Goal: Information Seeking & Learning: Learn about a topic

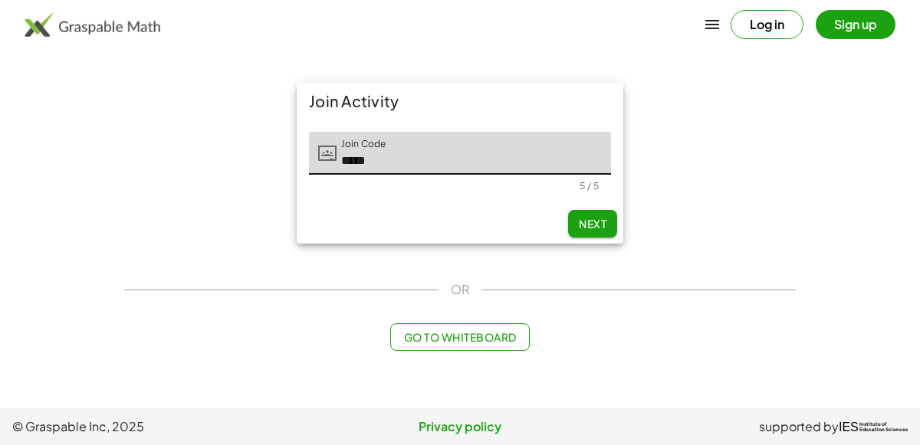
type input "*****"
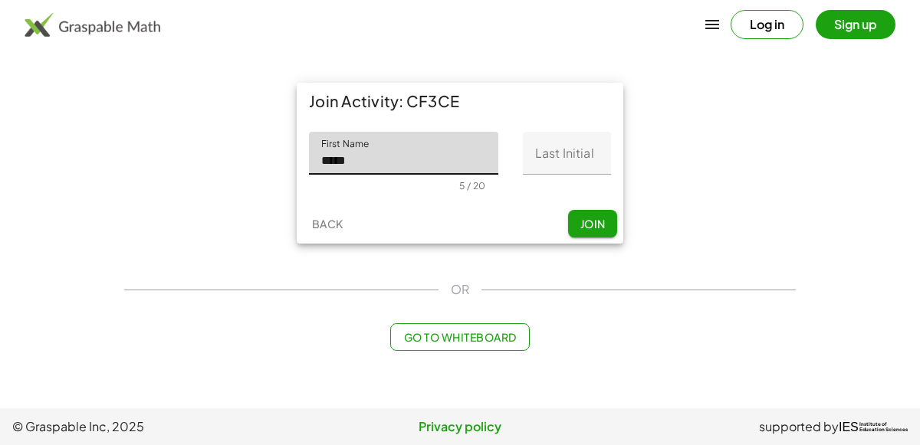
type input "*****"
click at [560, 151] on input "Last Initial" at bounding box center [567, 153] width 88 height 43
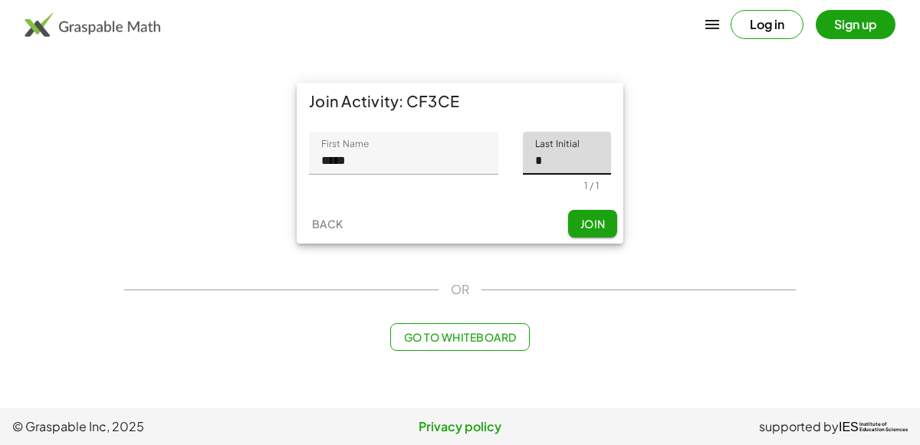
type input "*"
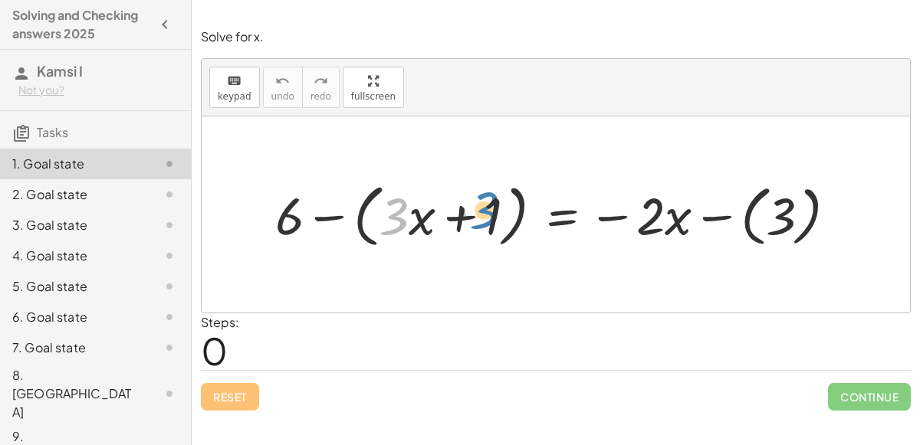
drag, startPoint x: 394, startPoint y: 221, endPoint x: 485, endPoint y: 214, distance: 91.5
click at [485, 214] on div at bounding box center [561, 214] width 589 height 76
drag, startPoint x: 497, startPoint y: 206, endPoint x: 421, endPoint y: 205, distance: 75.1
click at [421, 205] on div at bounding box center [561, 214] width 589 height 76
drag, startPoint x: 464, startPoint y: 212, endPoint x: 401, endPoint y: 211, distance: 63.6
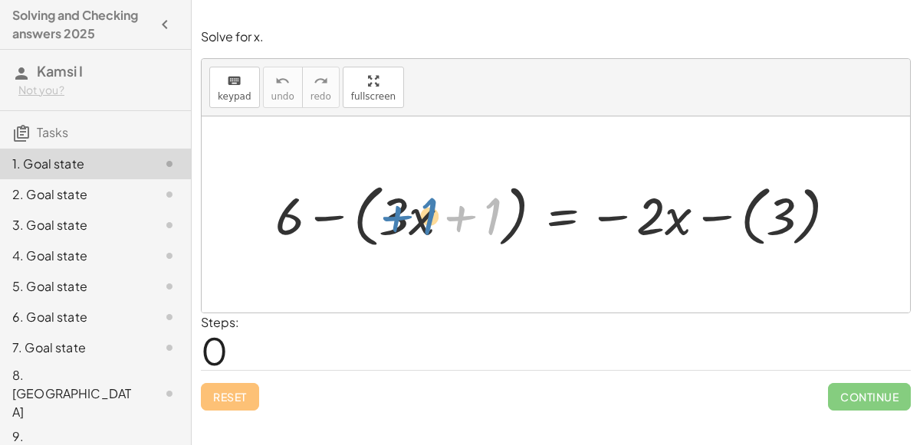
click at [401, 211] on div at bounding box center [561, 214] width 589 height 76
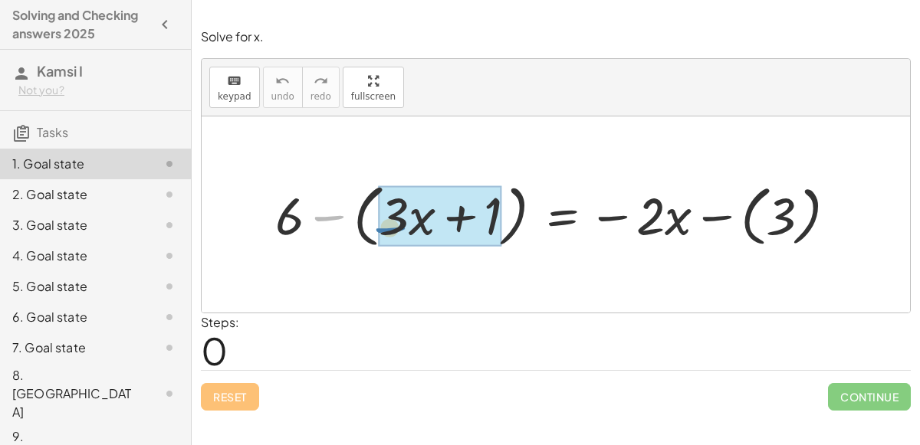
drag, startPoint x: 327, startPoint y: 220, endPoint x: 384, endPoint y: 237, distance: 59.2
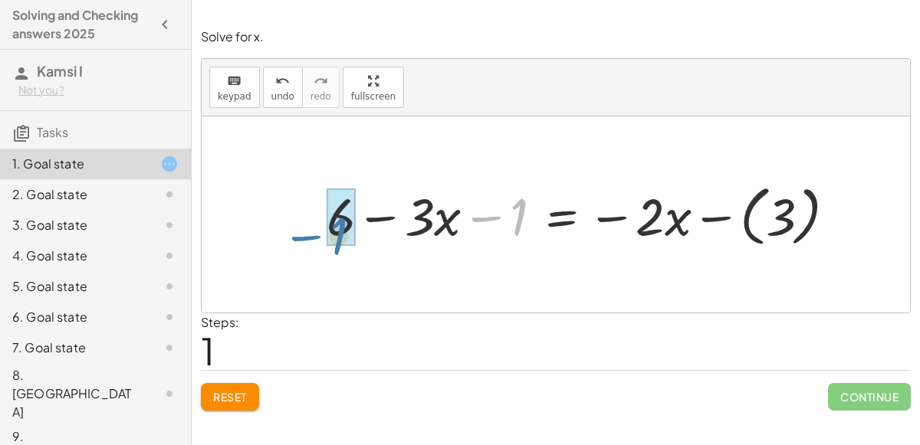
drag, startPoint x: 510, startPoint y: 215, endPoint x: 330, endPoint y: 234, distance: 181.1
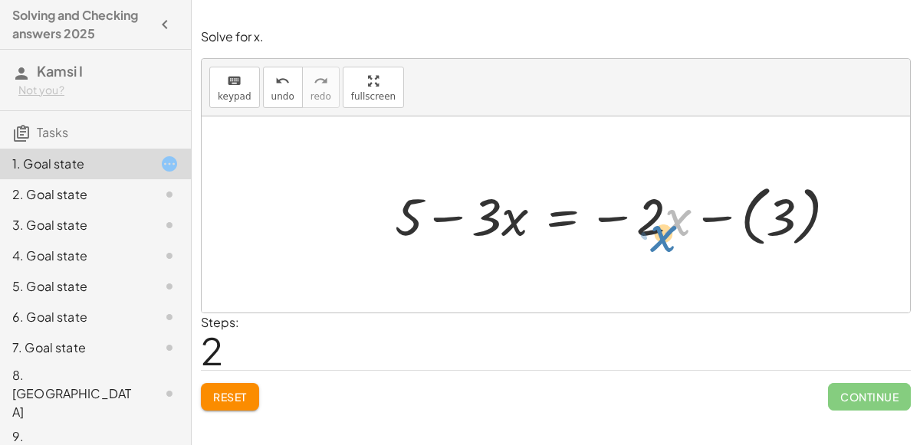
drag, startPoint x: 672, startPoint y: 231, endPoint x: 661, endPoint y: 248, distance: 20.4
click at [661, 248] on div at bounding box center [621, 215] width 469 height 74
drag, startPoint x: 660, startPoint y: 226, endPoint x: 661, endPoint y: 234, distance: 7.8
click at [661, 234] on div at bounding box center [621, 215] width 469 height 74
drag, startPoint x: 684, startPoint y: 218, endPoint x: 685, endPoint y: 229, distance: 11.5
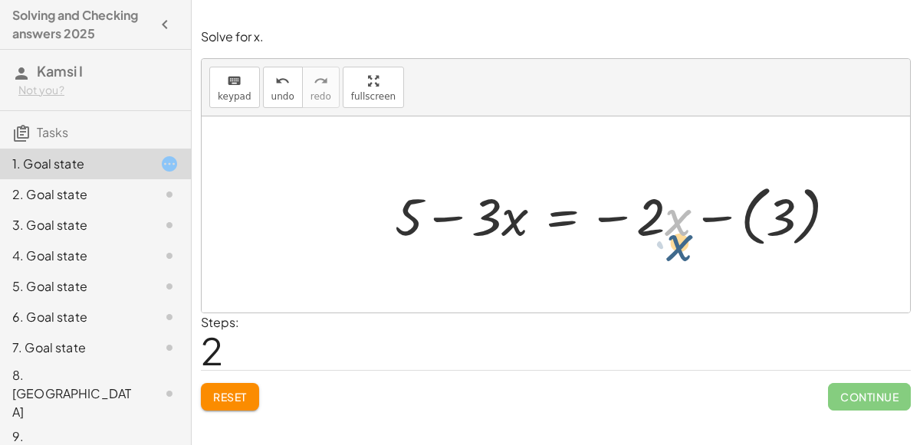
click at [685, 229] on div at bounding box center [621, 215] width 469 height 74
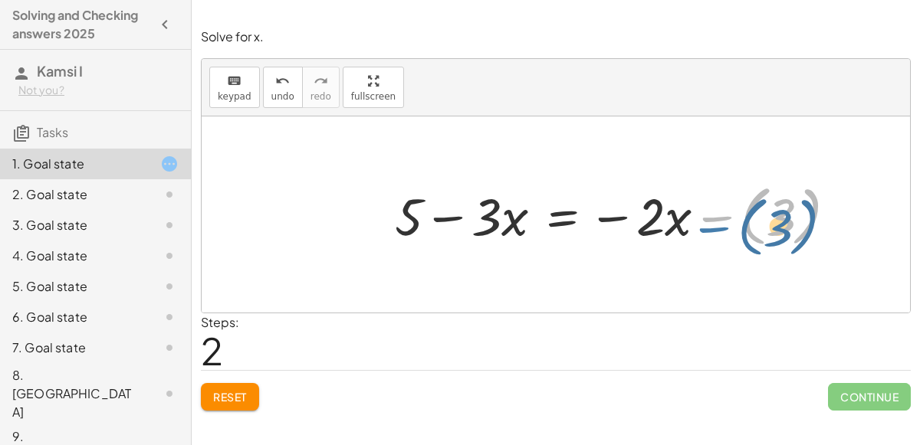
click at [692, 224] on div at bounding box center [621, 215] width 469 height 74
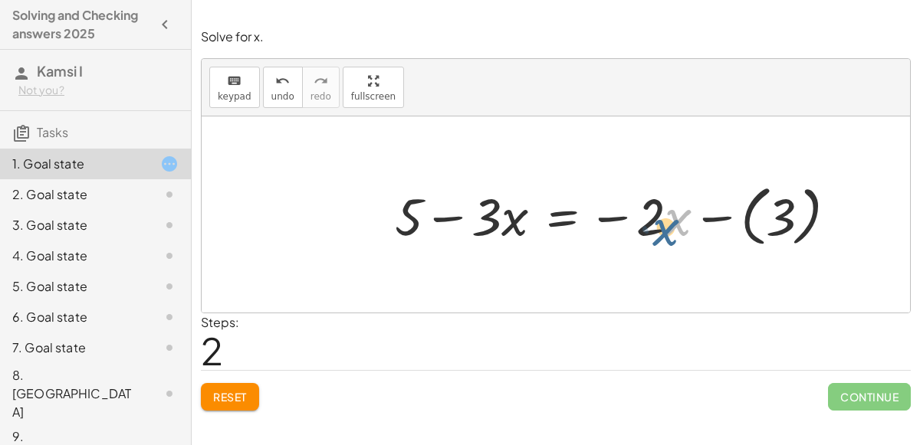
drag, startPoint x: 674, startPoint y: 182, endPoint x: 667, endPoint y: 180, distance: 7.8
click at [667, 180] on div at bounding box center [621, 215] width 469 height 74
drag, startPoint x: 671, startPoint y: 244, endPoint x: 671, endPoint y: 228, distance: 16.9
click at [671, 228] on div at bounding box center [621, 215] width 469 height 74
drag, startPoint x: 657, startPoint y: 231, endPoint x: 664, endPoint y: 234, distance: 8.0
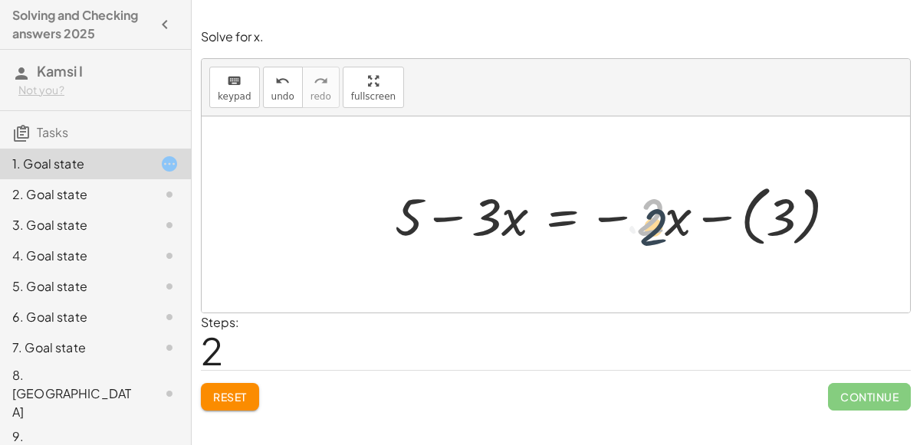
click at [664, 234] on div at bounding box center [621, 215] width 469 height 74
drag, startPoint x: 674, startPoint y: 207, endPoint x: 670, endPoint y: 215, distance: 9.6
click at [670, 215] on div at bounding box center [621, 215] width 469 height 74
click at [661, 208] on div at bounding box center [621, 215] width 469 height 74
click at [654, 171] on div "+ 6 − ( + · 3 · x + 1 ) = − · 2 · x − ( 3 ) + 6 − · 3 · x − 1 = − · 2 · x − ( 3…" at bounding box center [556, 214] width 708 height 196
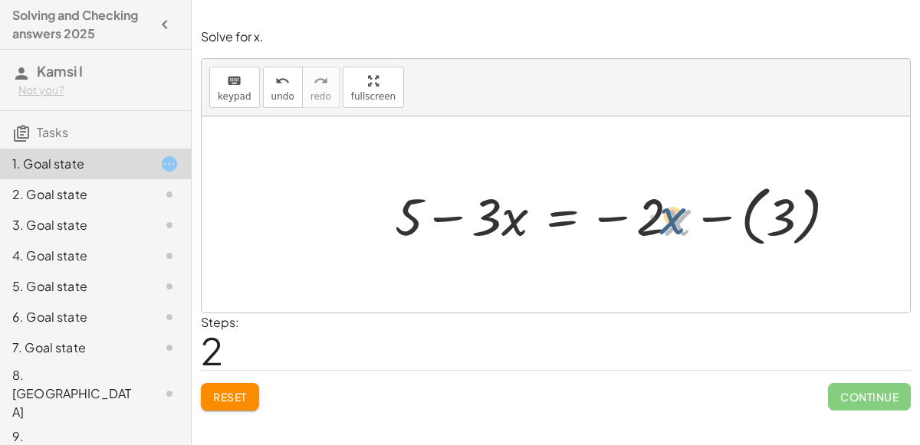
drag, startPoint x: 671, startPoint y: 238, endPoint x: 671, endPoint y: 225, distance: 13.0
click at [671, 225] on div at bounding box center [621, 215] width 469 height 74
click at [677, 240] on div at bounding box center [621, 215] width 469 height 74
drag, startPoint x: 656, startPoint y: 243, endPoint x: 662, endPoint y: 248, distance: 8.1
click at [662, 248] on div at bounding box center [621, 215] width 469 height 74
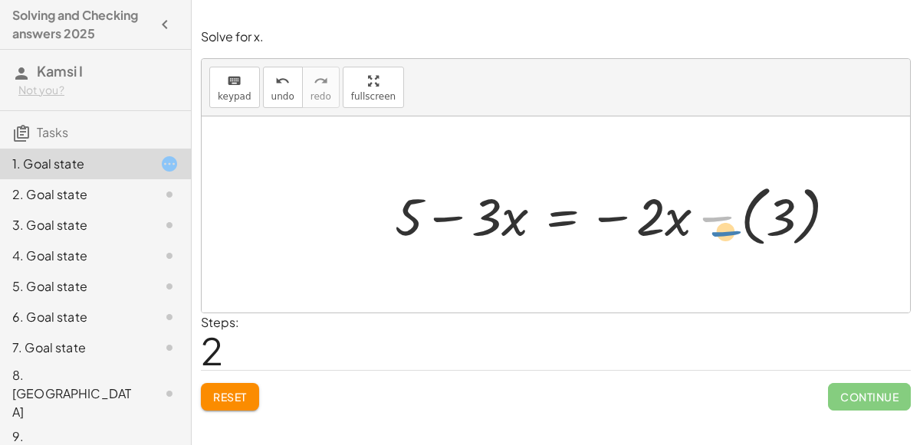
drag, startPoint x: 703, startPoint y: 226, endPoint x: 711, endPoint y: 237, distance: 13.6
click at [711, 237] on div at bounding box center [621, 215] width 469 height 74
click at [704, 221] on div at bounding box center [621, 215] width 469 height 74
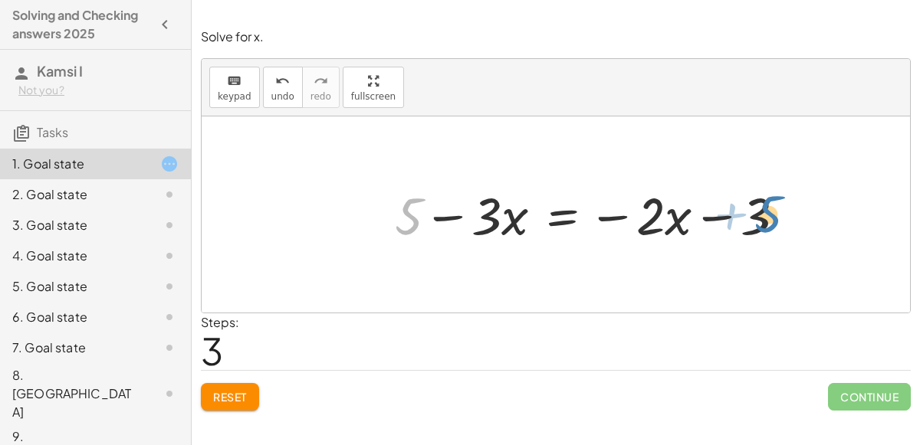
drag, startPoint x: 411, startPoint y: 222, endPoint x: 771, endPoint y: 219, distance: 360.2
click at [771, 219] on div at bounding box center [596, 214] width 418 height 68
click at [554, 218] on div at bounding box center [596, 214] width 418 height 68
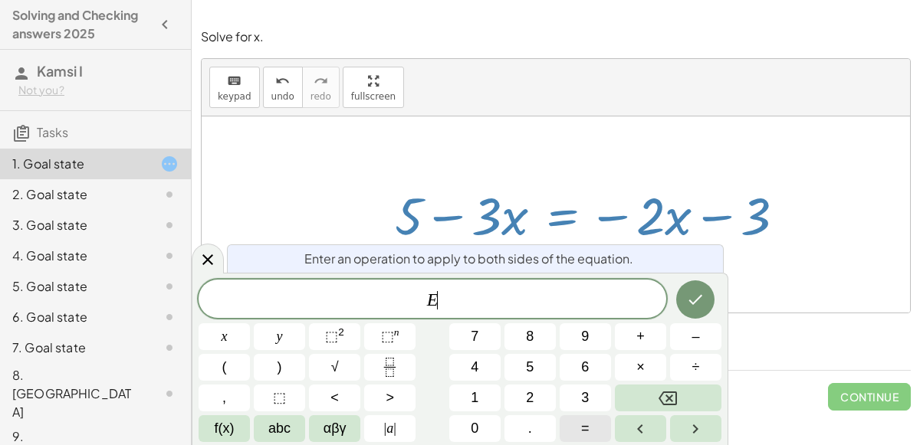
click at [577, 421] on button "=" at bounding box center [584, 428] width 51 height 27
click at [700, 257] on div "Enter an operation to apply to both sides of the equation." at bounding box center [475, 258] width 497 height 28
click at [601, 303] on span "E +" at bounding box center [431, 300] width 467 height 21
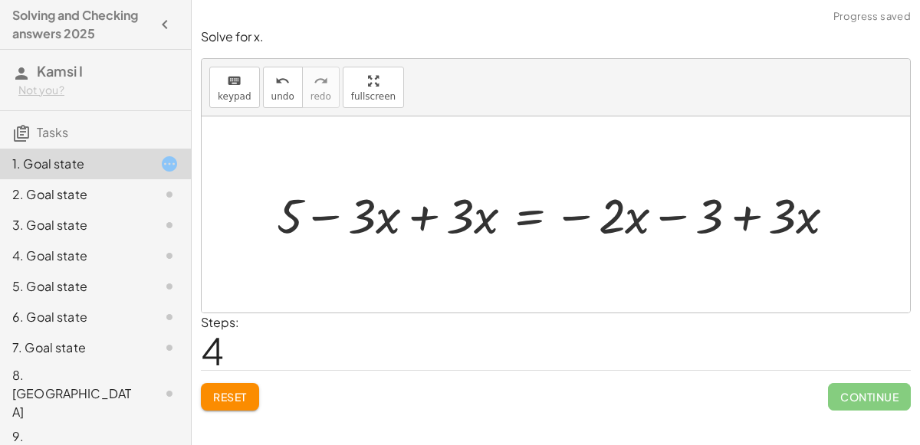
scroll to position [15, 0]
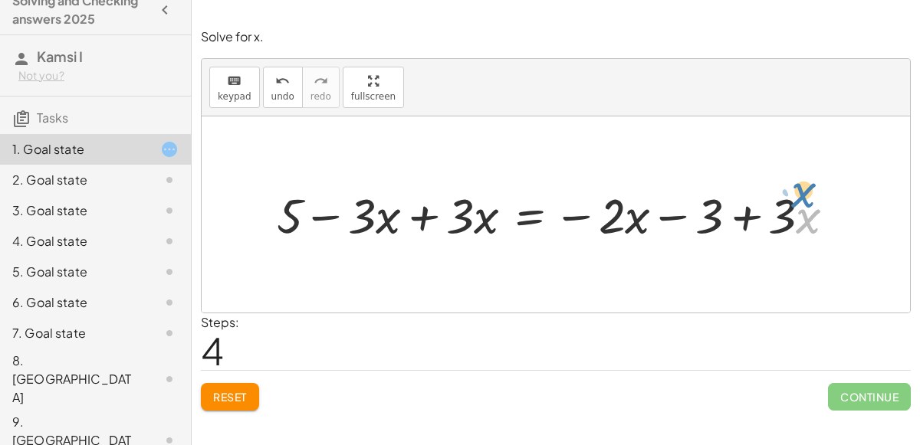
drag, startPoint x: 795, startPoint y: 218, endPoint x: 795, endPoint y: 195, distance: 22.2
click at [795, 195] on div at bounding box center [562, 214] width 586 height 64
drag, startPoint x: 788, startPoint y: 217, endPoint x: 793, endPoint y: 228, distance: 12.7
click at [793, 228] on div at bounding box center [562, 214] width 586 height 64
drag, startPoint x: 826, startPoint y: 221, endPoint x: 825, endPoint y: 207, distance: 13.9
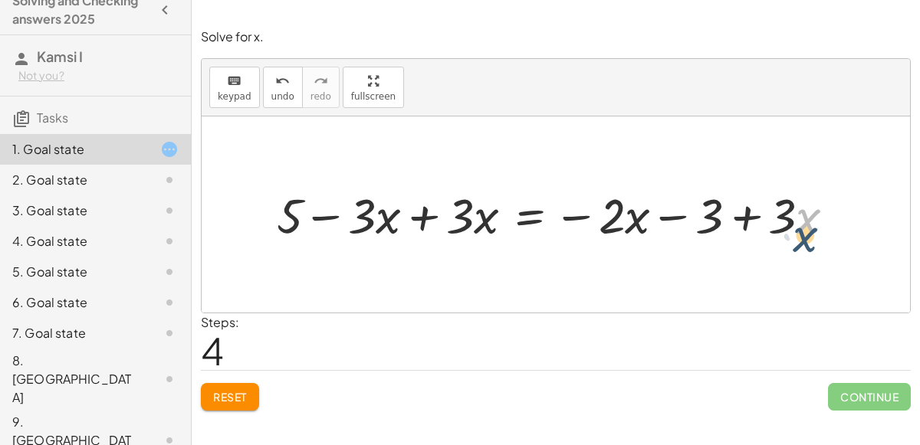
click at [825, 207] on div at bounding box center [562, 214] width 586 height 64
drag, startPoint x: 802, startPoint y: 202, endPoint x: 799, endPoint y: 228, distance: 26.3
click at [799, 228] on div at bounding box center [562, 214] width 586 height 64
drag, startPoint x: 632, startPoint y: 213, endPoint x: 632, endPoint y: 198, distance: 14.6
click at [632, 198] on div at bounding box center [562, 214] width 586 height 64
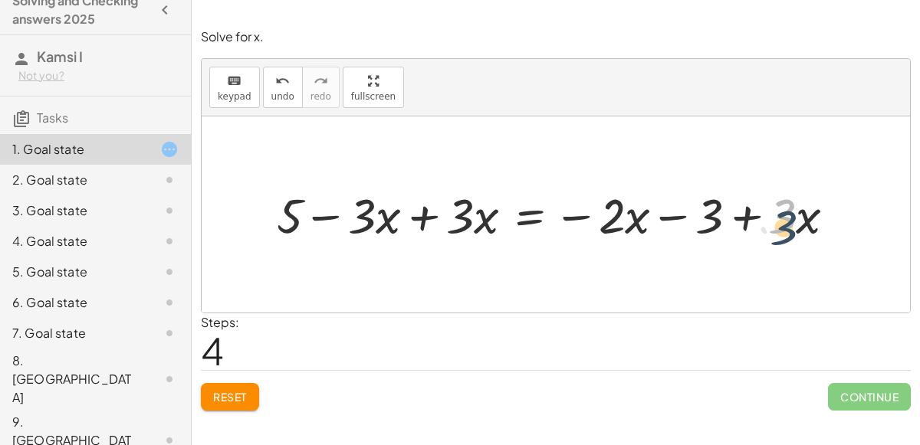
click at [789, 221] on div at bounding box center [562, 214] width 586 height 64
drag, startPoint x: 792, startPoint y: 217, endPoint x: 795, endPoint y: 230, distance: 13.4
click at [795, 230] on div at bounding box center [562, 214] width 586 height 64
drag, startPoint x: 797, startPoint y: 215, endPoint x: 800, endPoint y: 226, distance: 11.2
click at [800, 226] on div at bounding box center [562, 214] width 586 height 64
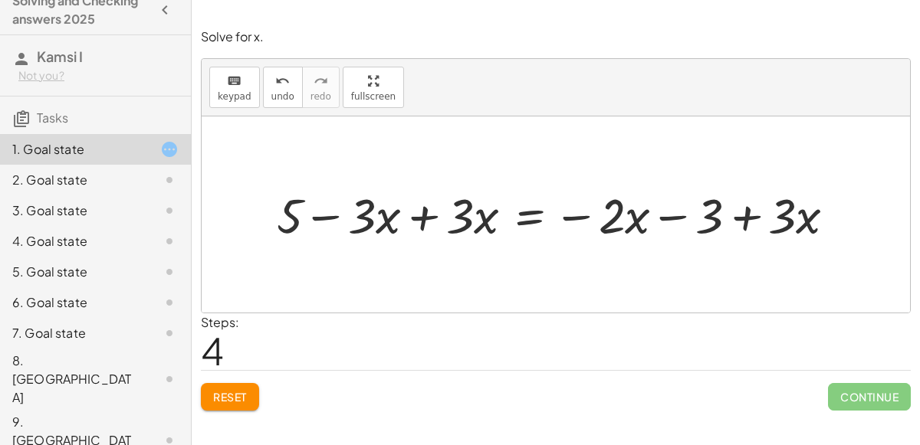
click at [751, 218] on div at bounding box center [562, 214] width 586 height 64
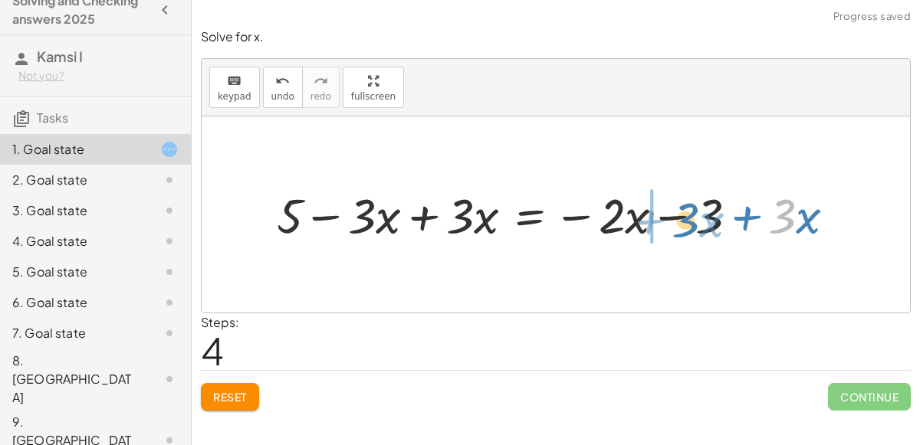
drag, startPoint x: 789, startPoint y: 213, endPoint x: 691, endPoint y: 218, distance: 97.5
click at [691, 218] on div at bounding box center [562, 214] width 586 height 64
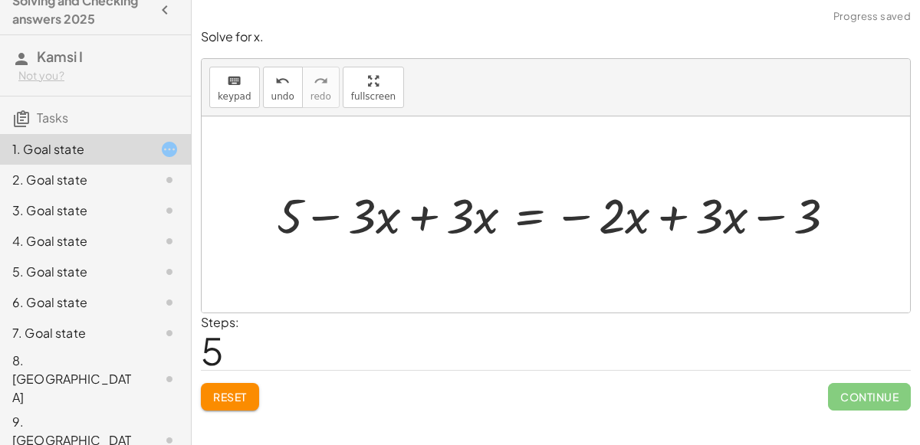
click at [671, 220] on div at bounding box center [562, 214] width 586 height 64
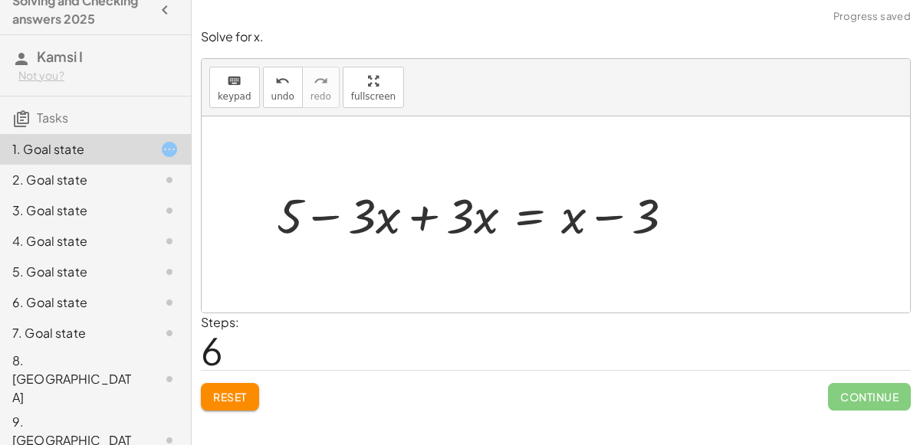
click at [603, 216] on div at bounding box center [481, 214] width 425 height 64
click at [425, 218] on div at bounding box center [481, 214] width 425 height 64
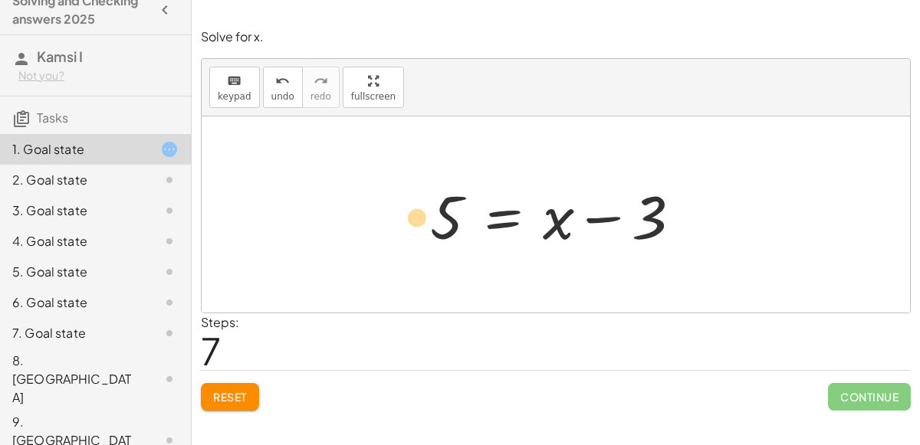
drag, startPoint x: 651, startPoint y: 228, endPoint x: 418, endPoint y: 228, distance: 232.2
click at [418, 228] on div "+ 6 − ( + · 3 · x + 1 ) = − · 2 · x − ( 3 ) + 6 − · 3 · x − 1 = − · 2 · x − ( 3…" at bounding box center [555, 215] width 297 height 87
drag, startPoint x: 632, startPoint y: 224, endPoint x: 382, endPoint y: 212, distance: 250.1
click at [382, 212] on div "+ 6 − ( + · 3 · x + 1 ) = − · 2 · x − ( 3 ) + 6 − · 3 · x − 1 = − · 2 · x − ( 3…" at bounding box center [556, 214] width 708 height 196
drag, startPoint x: 646, startPoint y: 225, endPoint x: 352, endPoint y: 215, distance: 294.4
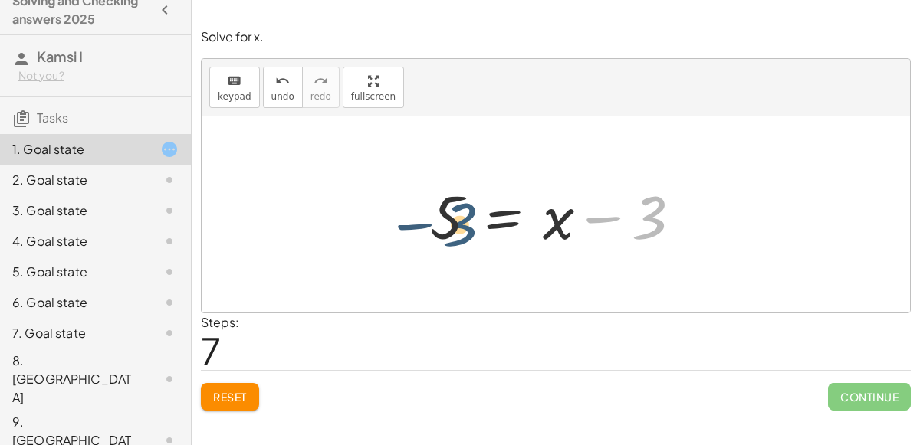
drag, startPoint x: 651, startPoint y: 212, endPoint x: 461, endPoint y: 217, distance: 189.3
click at [461, 217] on div at bounding box center [561, 214] width 278 height 79
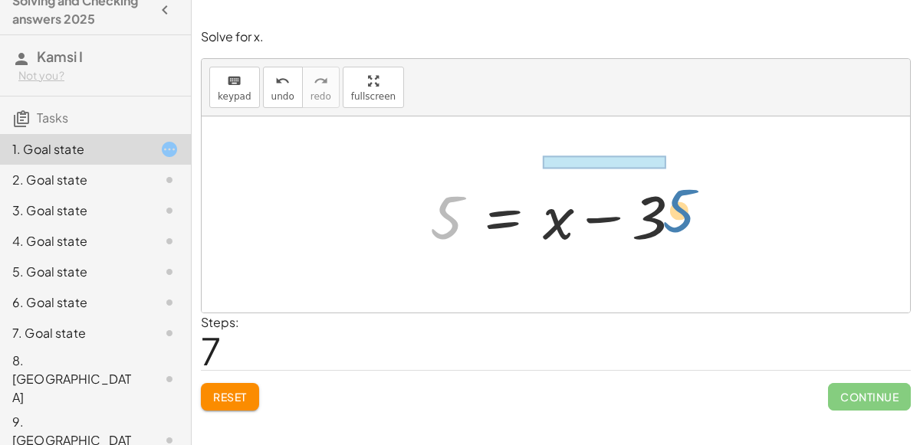
drag, startPoint x: 439, startPoint y: 223, endPoint x: 673, endPoint y: 217, distance: 233.8
click at [673, 217] on div at bounding box center [561, 214] width 278 height 79
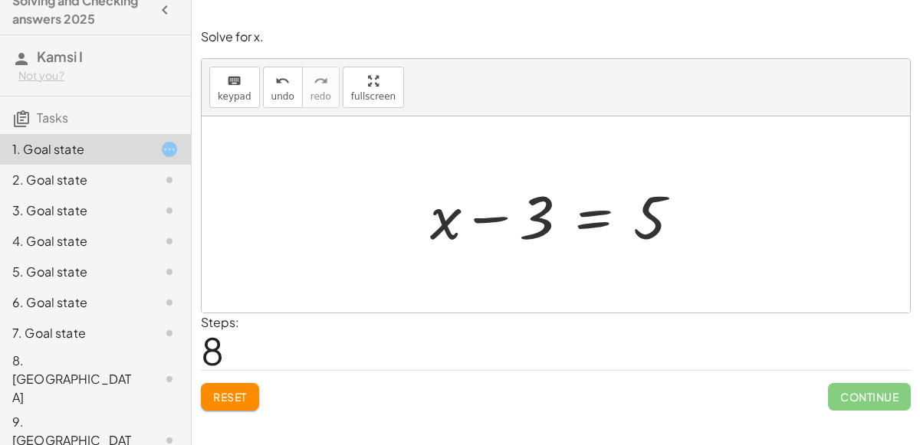
click at [595, 215] on div at bounding box center [561, 214] width 278 height 79
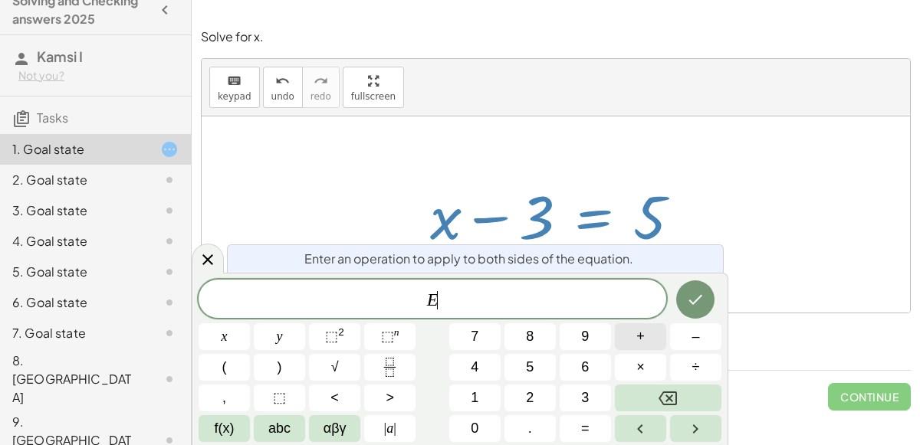
click at [641, 346] on span "+" at bounding box center [640, 336] width 8 height 21
click at [703, 296] on icon "Done" at bounding box center [695, 299] width 18 height 18
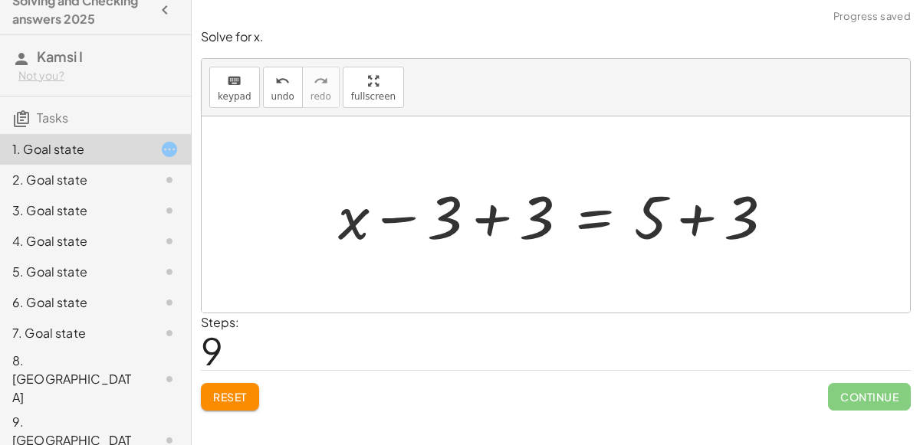
click at [497, 221] on div at bounding box center [561, 214] width 463 height 79
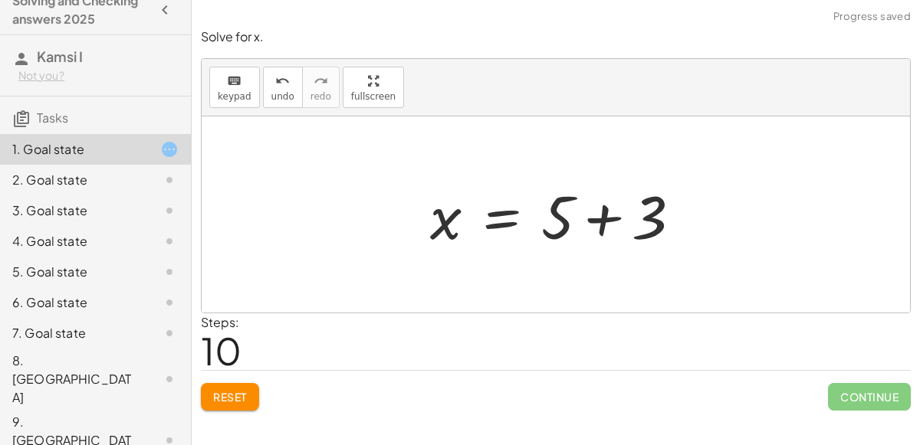
click at [602, 228] on div at bounding box center [561, 214] width 278 height 79
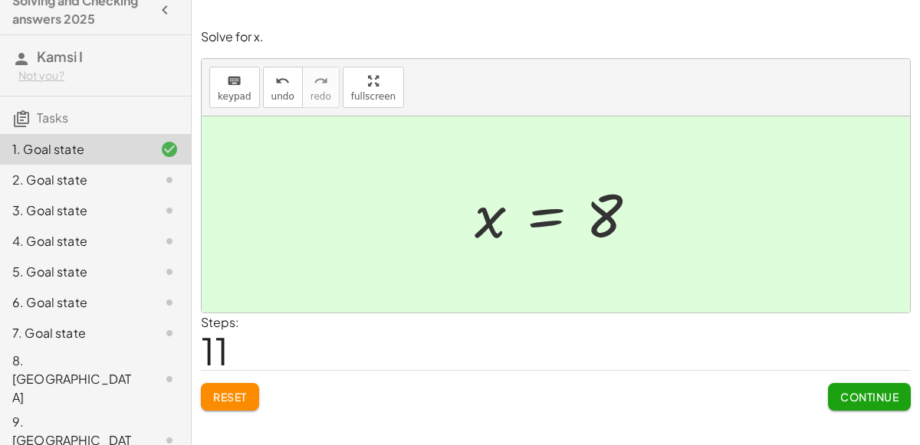
click at [886, 402] on button "Continue" at bounding box center [869, 397] width 83 height 28
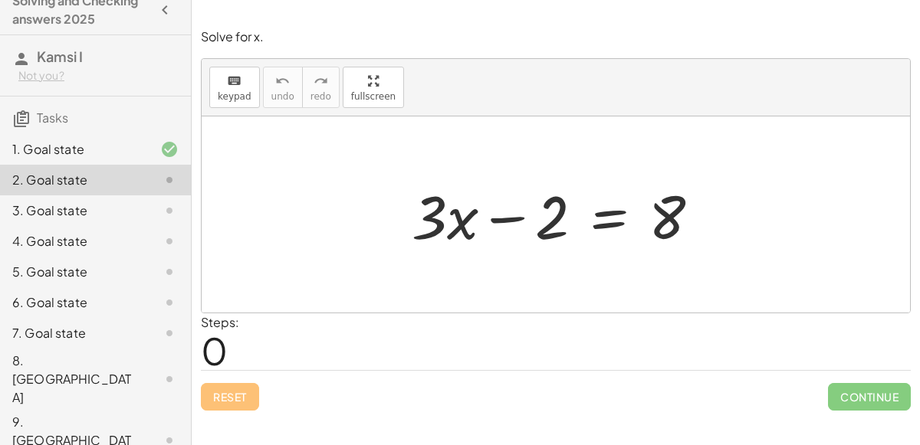
click at [615, 206] on div at bounding box center [562, 214] width 316 height 79
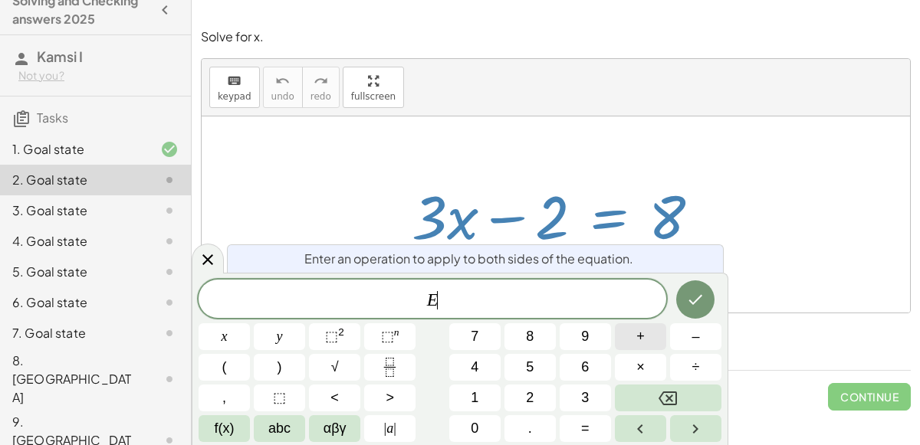
click at [636, 343] on span "+" at bounding box center [640, 336] width 8 height 21
click at [695, 299] on icon "Done" at bounding box center [695, 299] width 18 height 18
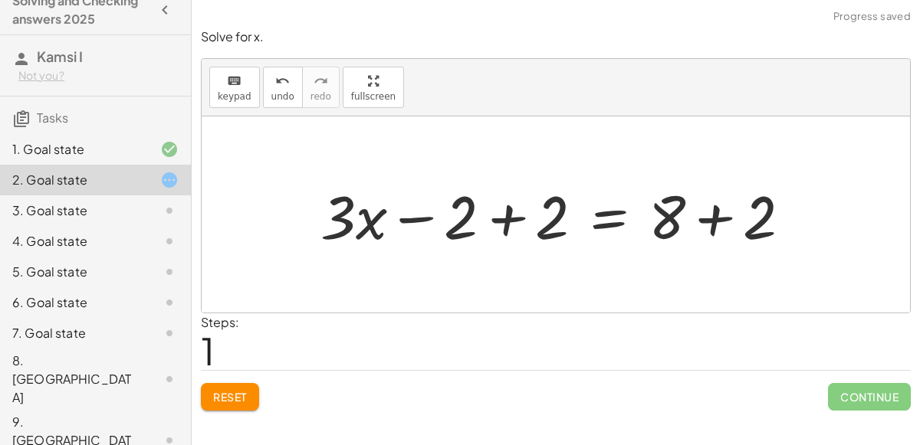
click at [525, 212] on div at bounding box center [562, 214] width 498 height 79
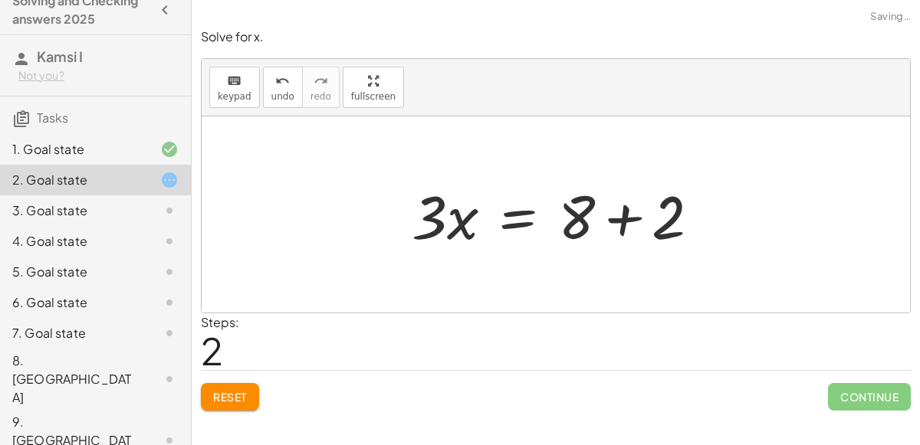
click at [625, 218] on div at bounding box center [562, 214] width 316 height 79
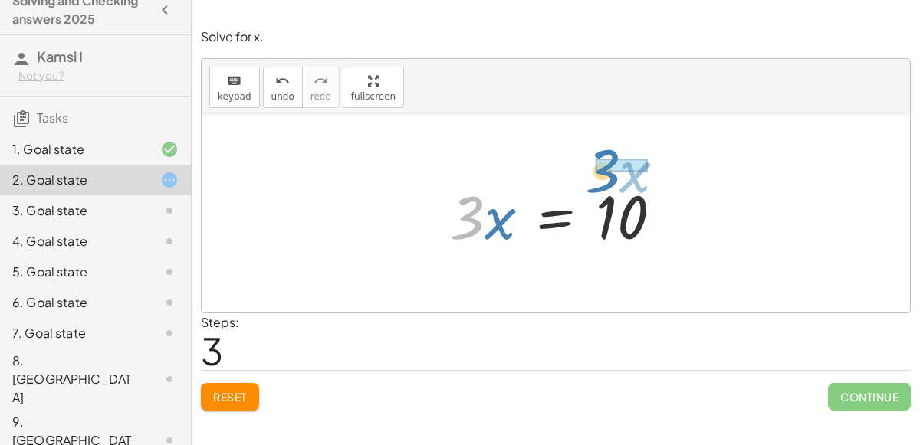
drag, startPoint x: 474, startPoint y: 229, endPoint x: 618, endPoint y: 175, distance: 154.0
click at [618, 175] on div at bounding box center [561, 214] width 240 height 79
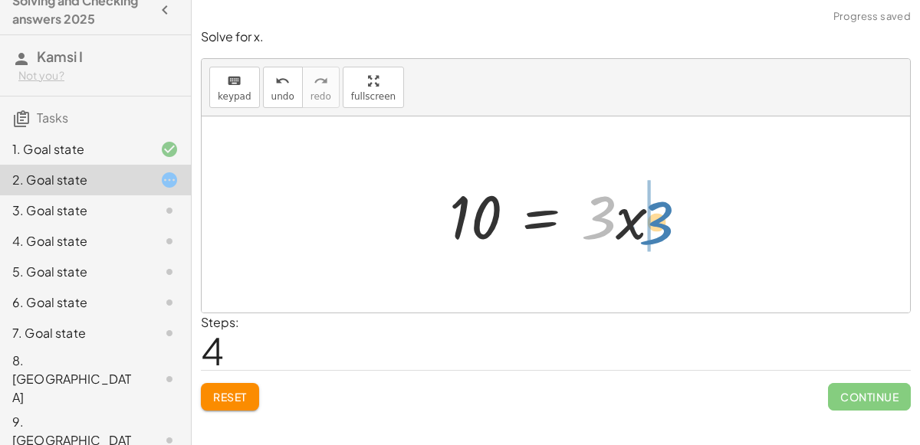
drag, startPoint x: 609, startPoint y: 212, endPoint x: 673, endPoint y: 216, distance: 63.7
click at [673, 216] on div at bounding box center [561, 214] width 240 height 79
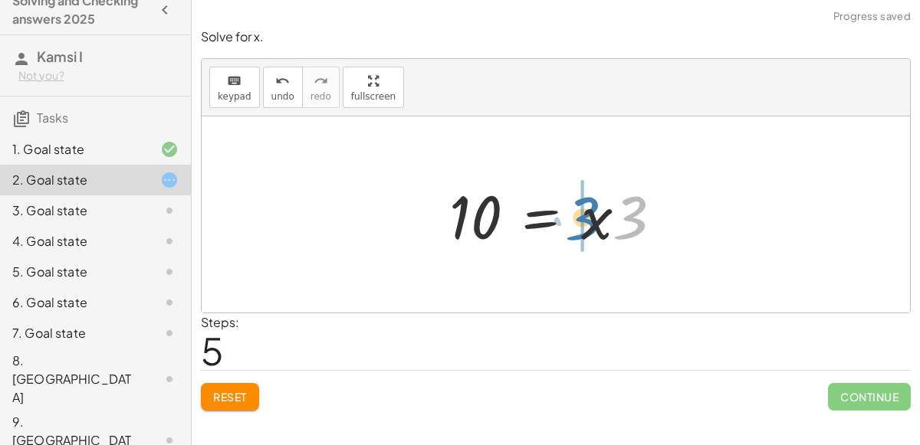
drag, startPoint x: 614, startPoint y: 212, endPoint x: 556, endPoint y: 209, distance: 57.6
click at [556, 209] on div at bounding box center [561, 214] width 240 height 79
drag, startPoint x: 490, startPoint y: 212, endPoint x: 483, endPoint y: 221, distance: 11.4
click at [483, 221] on div at bounding box center [561, 214] width 240 height 79
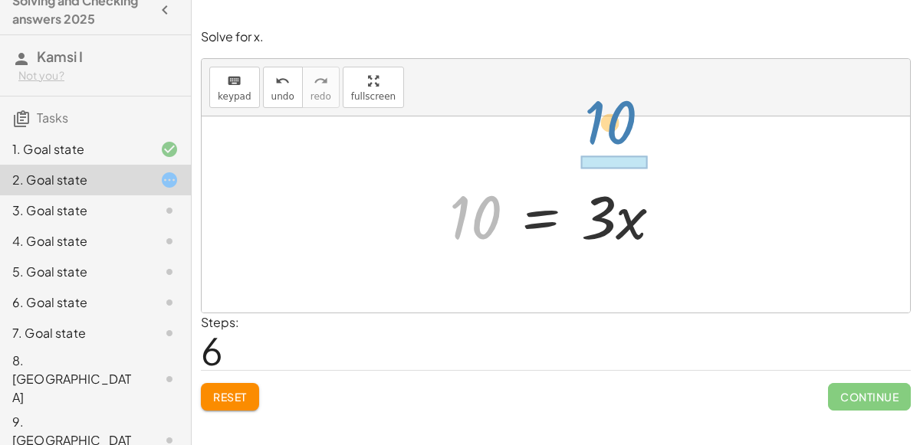
drag, startPoint x: 464, startPoint y: 228, endPoint x: 599, endPoint y: 134, distance: 164.6
click at [599, 134] on div "+ · 3 · x − 2 = 8 + · 3 · x − 2 + 2 = + 8 + 2 + · 3 · x + 0 = + 8 + 2 · 3 · x =…" at bounding box center [556, 214] width 708 height 196
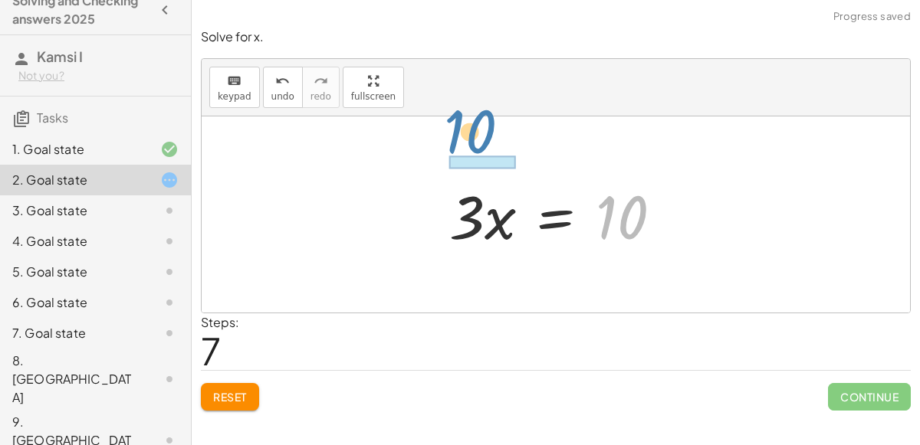
drag, startPoint x: 619, startPoint y: 208, endPoint x: 467, endPoint y: 122, distance: 174.7
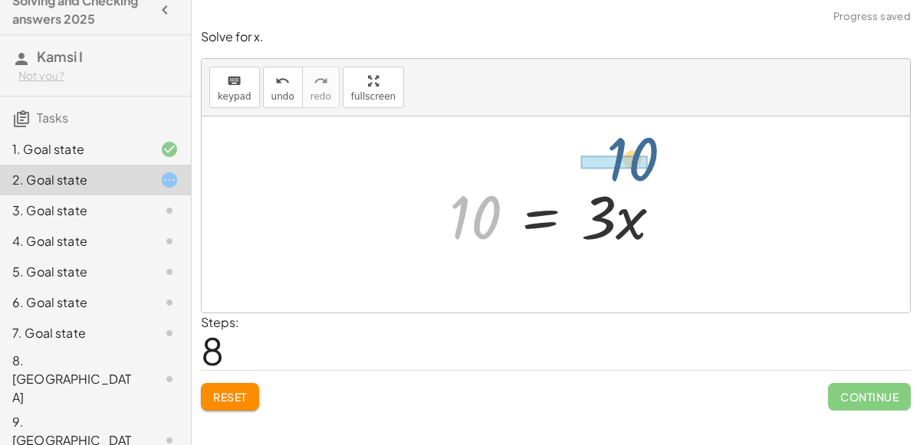
drag, startPoint x: 477, startPoint y: 201, endPoint x: 664, endPoint y: 136, distance: 197.3
click at [664, 136] on div "+ · 3 · x − 2 = 8 + · 3 · x − 2 + 2 = + 8 + 2 + · 3 · x + 0 = + 8 + 2 · 3 · x =…" at bounding box center [556, 214] width 708 height 196
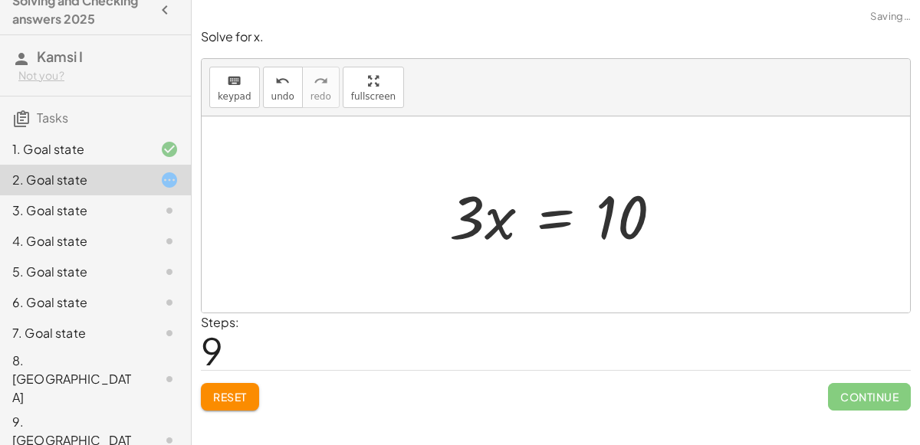
click at [537, 228] on div at bounding box center [561, 214] width 240 height 79
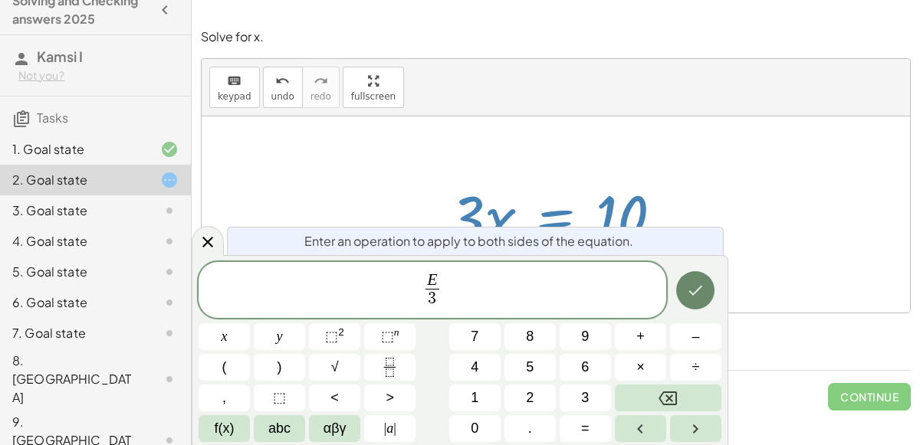
click at [693, 287] on icon "Done" at bounding box center [695, 290] width 18 height 18
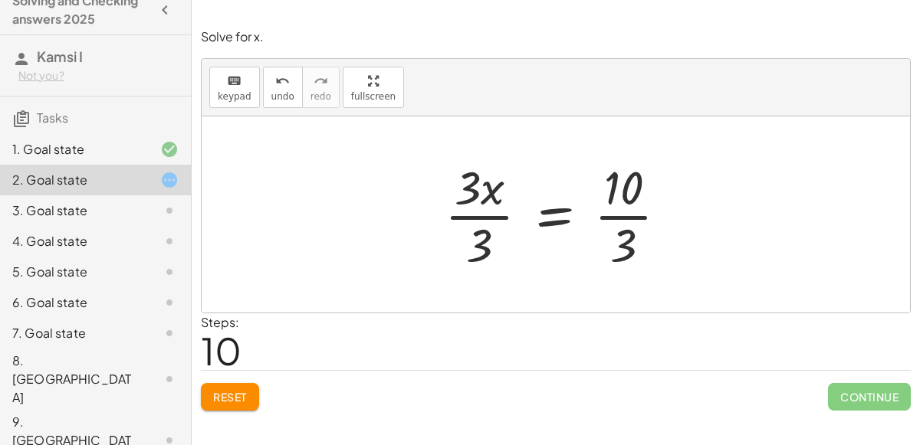
click at [638, 228] on div at bounding box center [562, 215] width 251 height 118
click at [486, 199] on div at bounding box center [562, 215] width 251 height 118
click at [484, 244] on div at bounding box center [562, 215] width 251 height 118
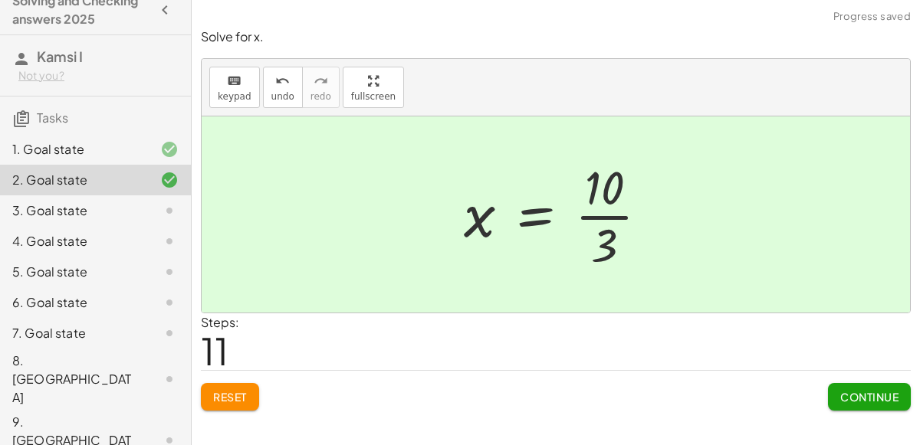
click at [863, 397] on span "Continue" at bounding box center [869, 397] width 58 height 14
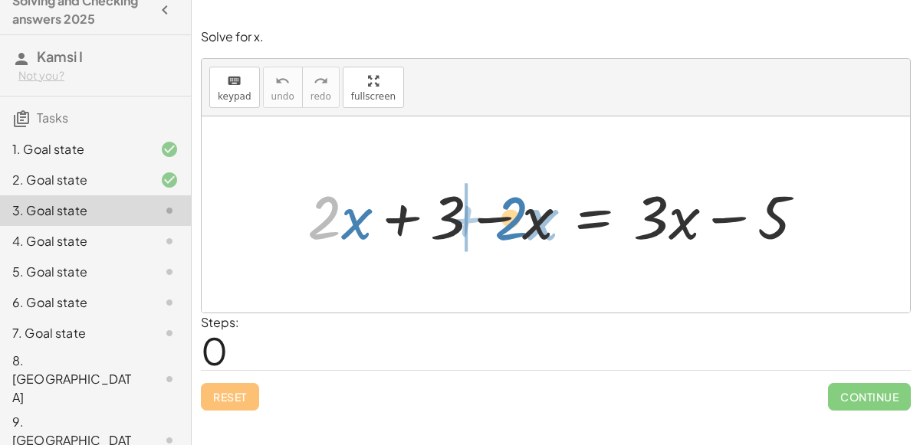
drag, startPoint x: 315, startPoint y: 217, endPoint x: 502, endPoint y: 218, distance: 187.0
click at [502, 218] on div at bounding box center [562, 214] width 524 height 79
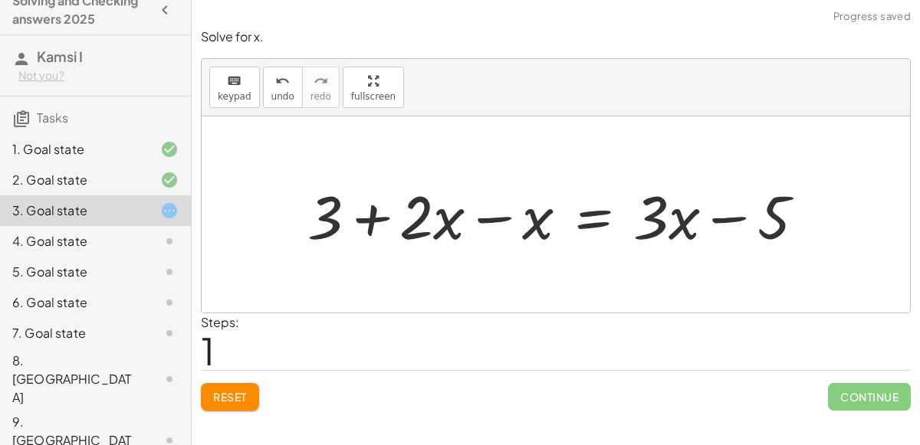
click at [501, 219] on div at bounding box center [562, 214] width 524 height 79
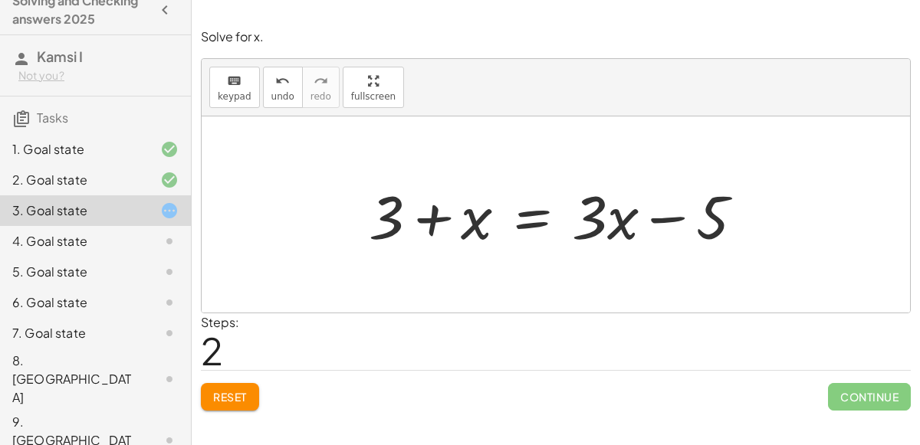
click at [391, 212] on div at bounding box center [562, 214] width 402 height 79
click at [442, 227] on div at bounding box center [562, 214] width 402 height 79
click at [677, 227] on div at bounding box center [562, 214] width 402 height 79
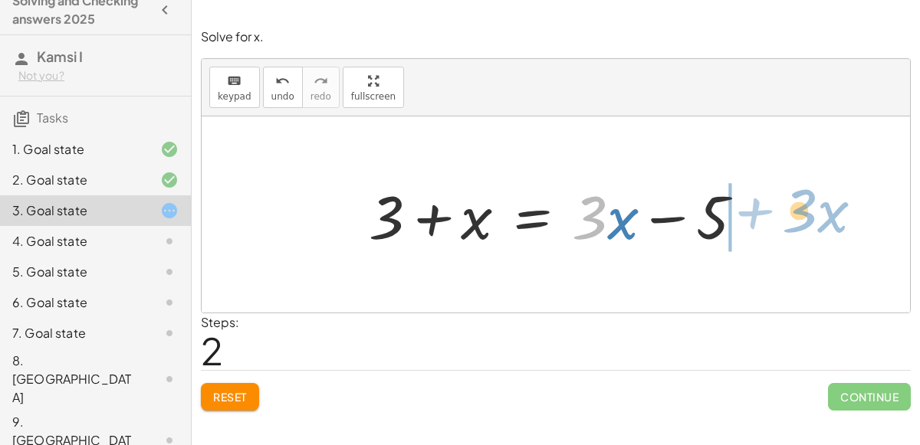
drag, startPoint x: 587, startPoint y: 224, endPoint x: 802, endPoint y: 217, distance: 215.5
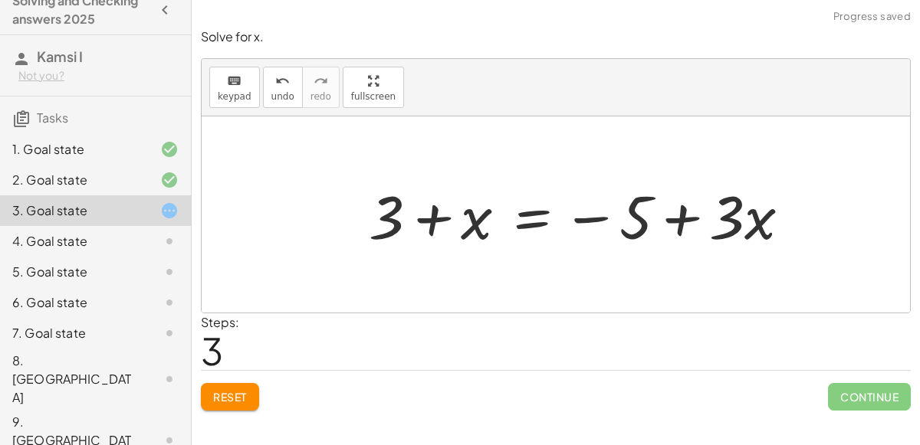
click at [627, 225] on div at bounding box center [585, 214] width 449 height 79
drag, startPoint x: 399, startPoint y: 216, endPoint x: 521, endPoint y: 216, distance: 121.9
click at [521, 216] on div at bounding box center [585, 214] width 449 height 79
click at [432, 210] on div at bounding box center [585, 214] width 449 height 79
click at [636, 202] on div at bounding box center [585, 214] width 449 height 79
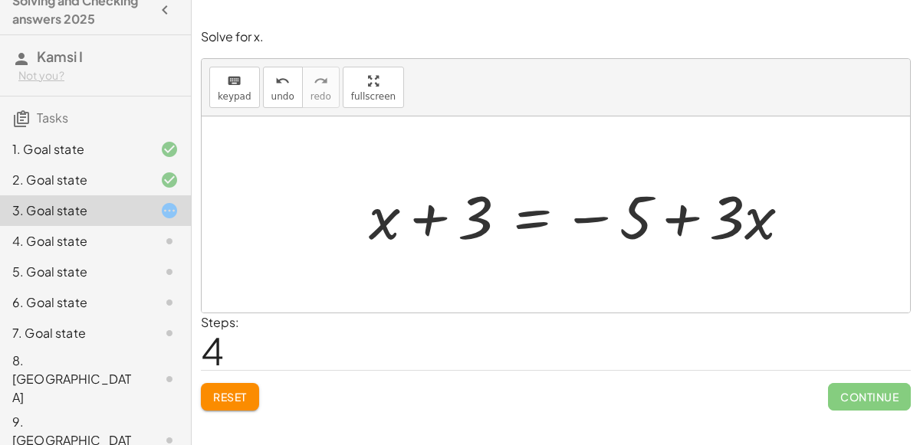
click at [603, 230] on div at bounding box center [585, 214] width 449 height 79
click at [587, 223] on div at bounding box center [585, 214] width 449 height 79
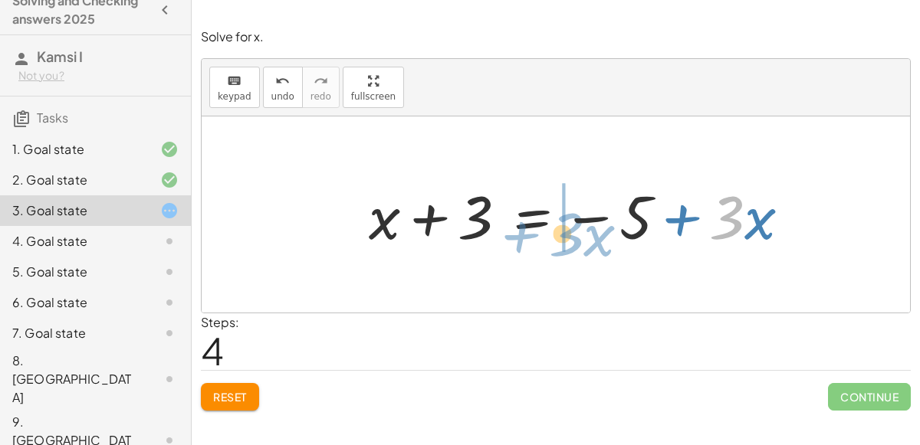
drag, startPoint x: 729, startPoint y: 225, endPoint x: 575, endPoint y: 244, distance: 155.1
click at [575, 244] on div at bounding box center [585, 214] width 449 height 79
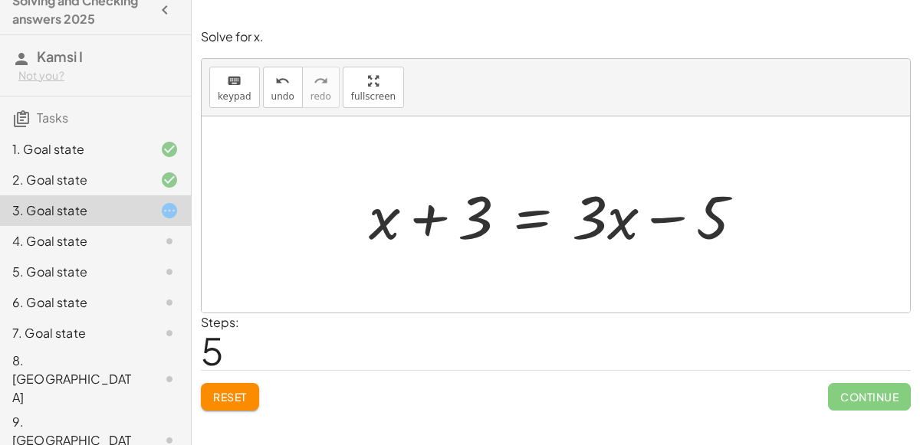
click at [534, 226] on div at bounding box center [562, 214] width 402 height 79
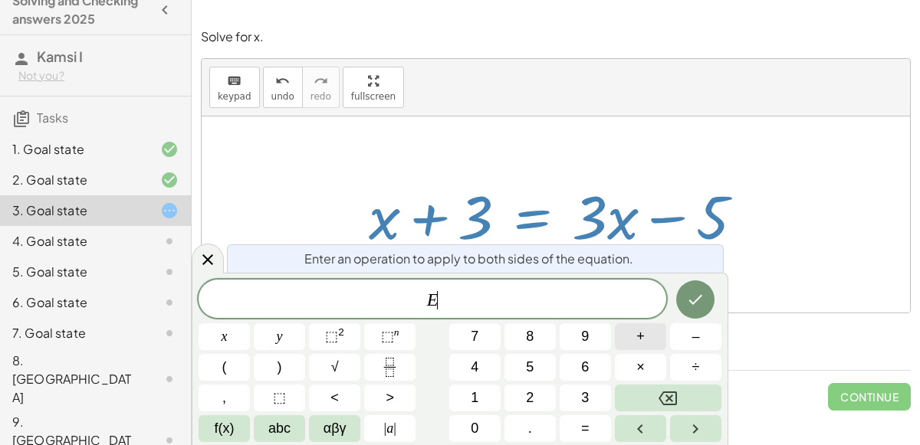
click at [645, 344] on button "+" at bounding box center [640, 336] width 51 height 27
click at [694, 309] on button "Done" at bounding box center [695, 299] width 38 height 38
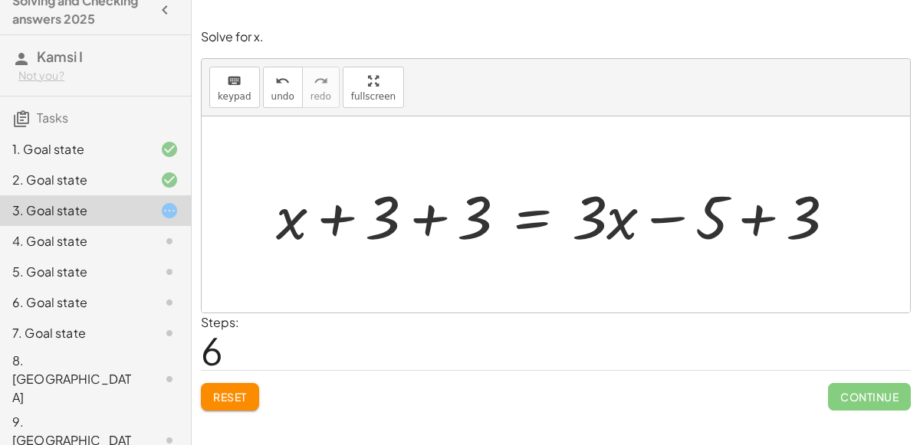
click at [430, 220] on div at bounding box center [561, 214] width 586 height 79
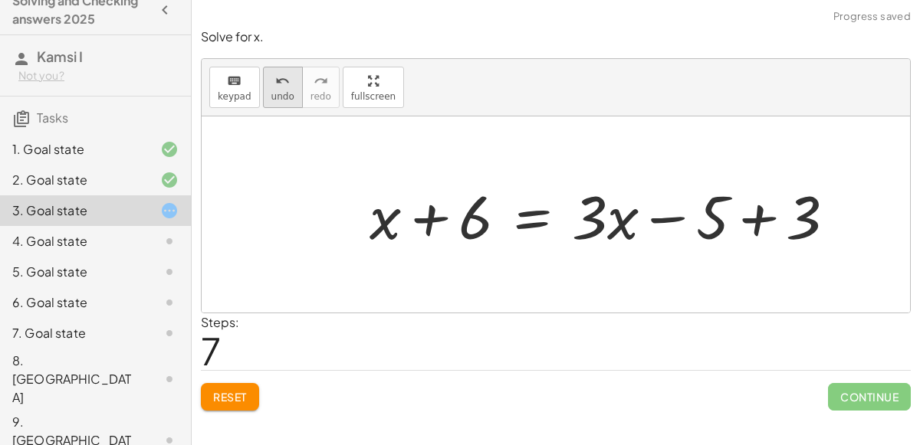
click at [275, 83] on icon "undo" at bounding box center [282, 81] width 15 height 18
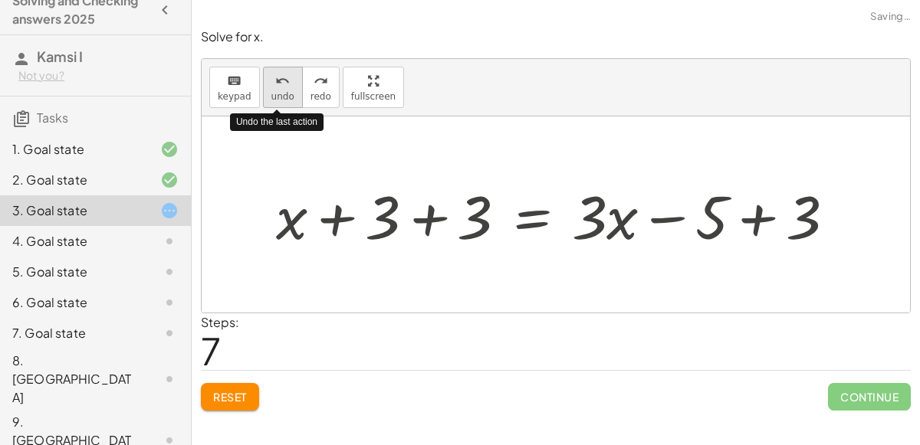
click at [275, 83] on icon "undo" at bounding box center [282, 81] width 15 height 18
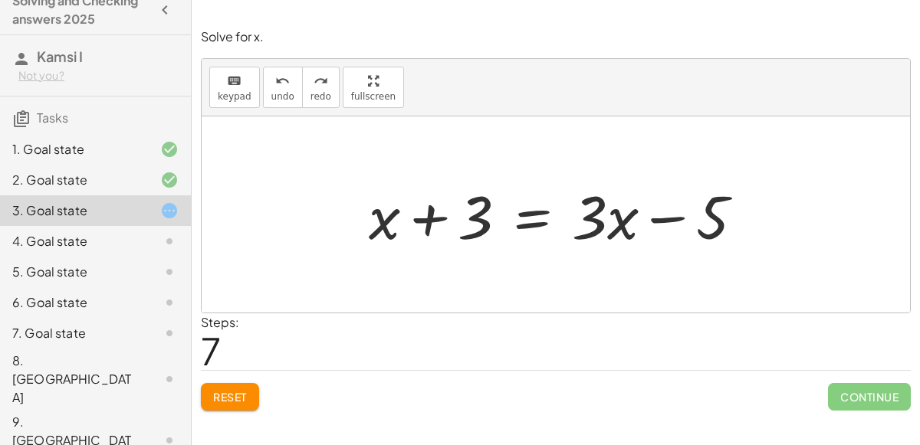
click at [524, 219] on div at bounding box center [562, 214] width 402 height 79
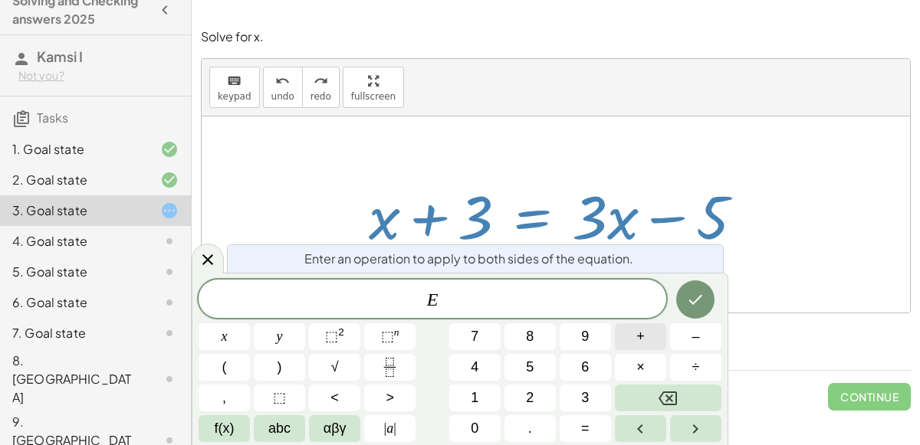
click at [636, 342] on span "+" at bounding box center [640, 336] width 8 height 21
click at [700, 290] on icon "Done" at bounding box center [695, 299] width 18 height 18
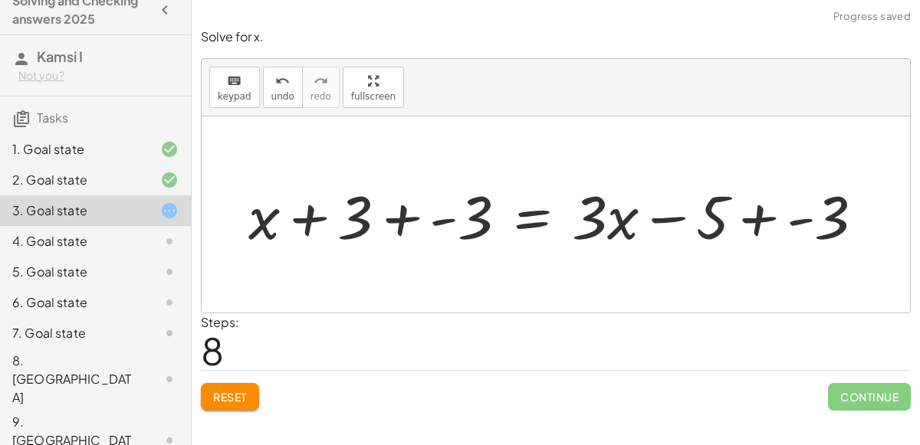
click at [405, 204] on div at bounding box center [562, 214] width 643 height 79
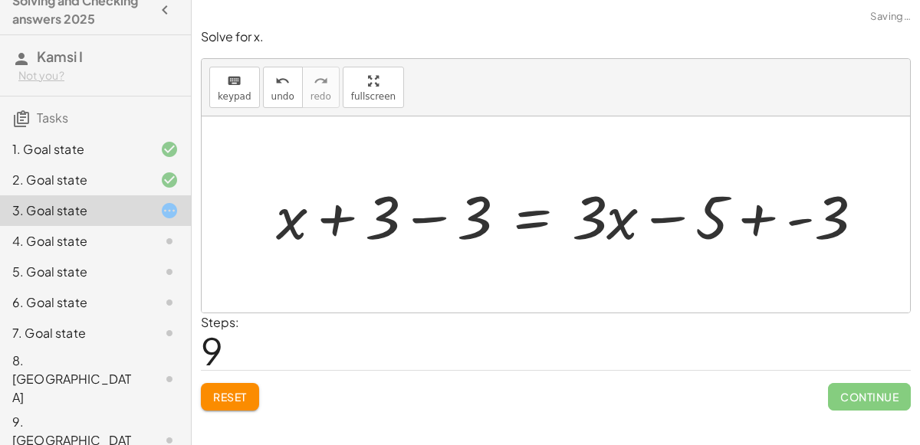
click at [424, 219] on div at bounding box center [575, 214] width 615 height 79
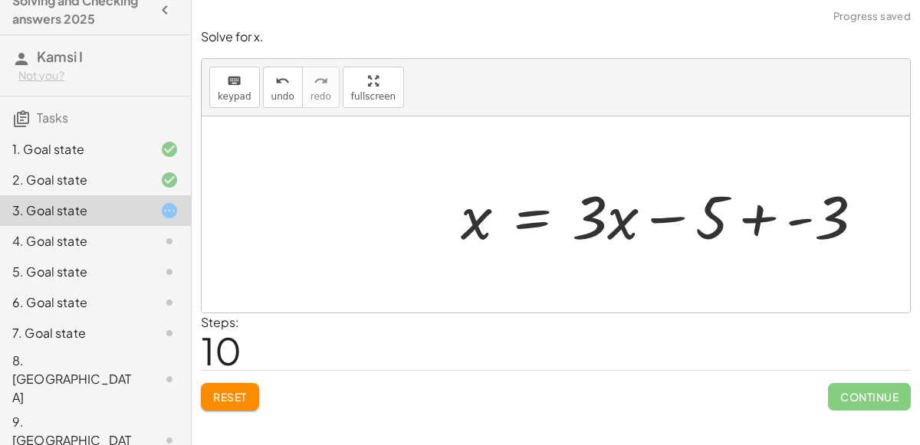
click at [760, 219] on div at bounding box center [668, 214] width 430 height 79
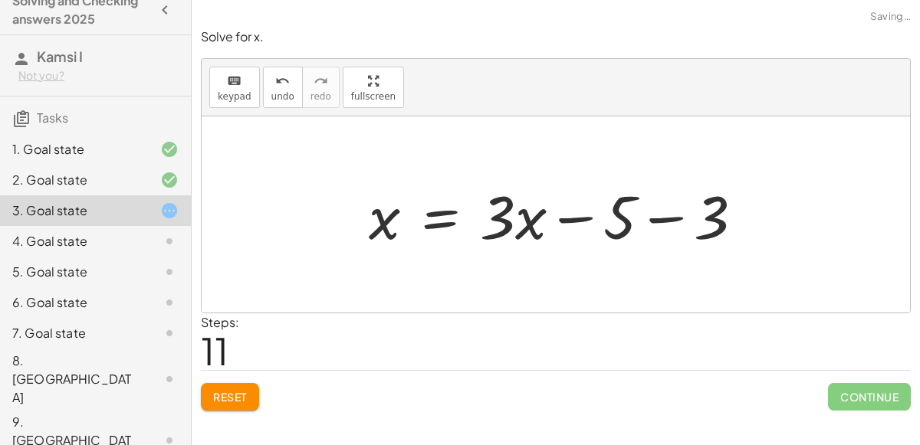
click at [671, 215] on div at bounding box center [562, 214] width 402 height 79
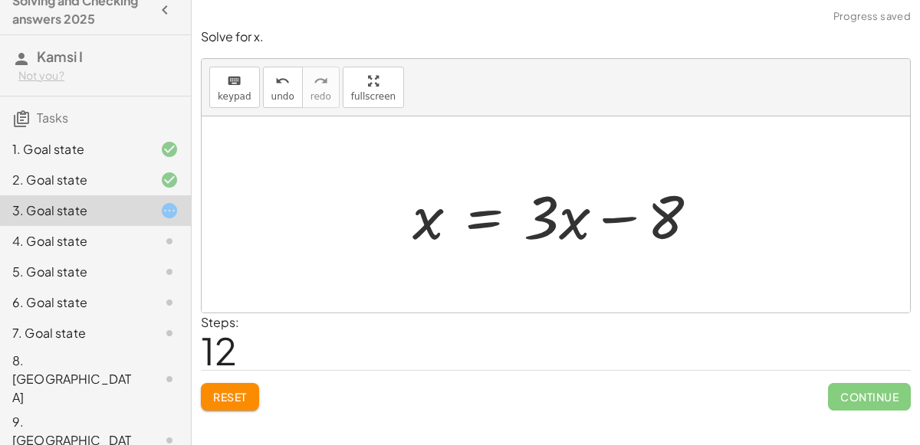
click at [627, 217] on div at bounding box center [562, 214] width 314 height 79
drag, startPoint x: 541, startPoint y: 215, endPoint x: 404, endPoint y: 212, distance: 137.2
click at [405, 212] on div at bounding box center [562, 214] width 314 height 79
click at [567, 225] on div at bounding box center [562, 214] width 314 height 79
drag, startPoint x: 671, startPoint y: 208, endPoint x: 437, endPoint y: 208, distance: 234.5
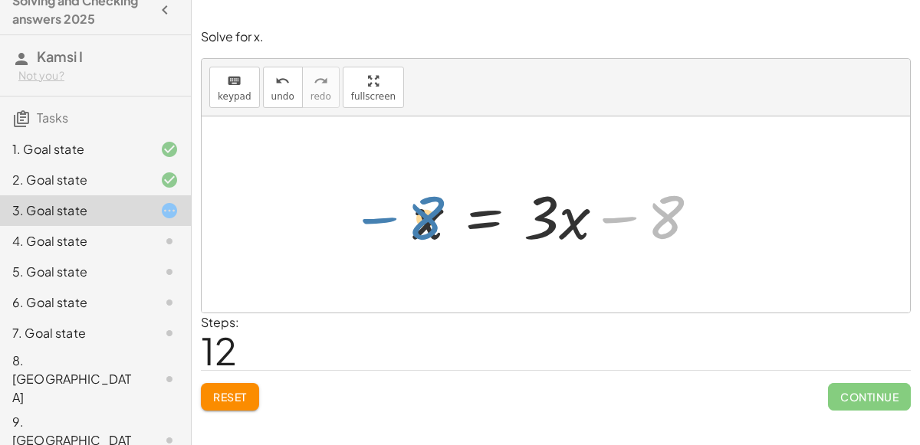
click at [437, 208] on div at bounding box center [562, 214] width 314 height 79
drag, startPoint x: 655, startPoint y: 218, endPoint x: 270, endPoint y: 228, distance: 385.6
click at [270, 228] on div "+ · 2 · x + 3 − x = + · 3 · x − 5 + 3 + · 2 · x − x = + · 3 · x − 5 + 3 + · 1 ·…" at bounding box center [556, 214] width 708 height 196
drag, startPoint x: 664, startPoint y: 217, endPoint x: 518, endPoint y: 212, distance: 145.7
click at [518, 212] on div at bounding box center [562, 214] width 314 height 79
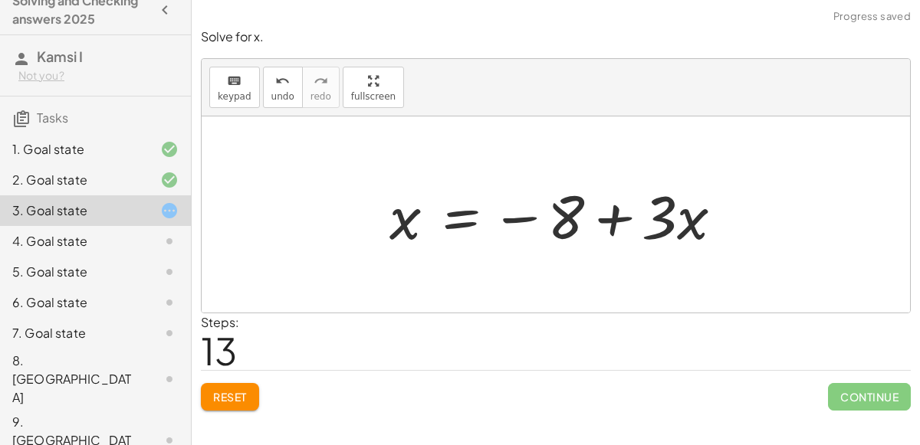
click at [663, 218] on div at bounding box center [562, 214] width 361 height 79
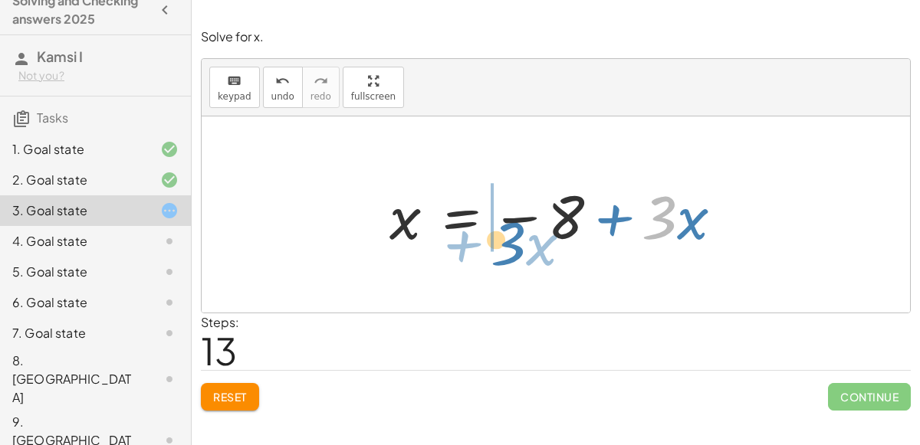
drag, startPoint x: 663, startPoint y: 218, endPoint x: 766, endPoint y: 264, distance: 112.9
click at [766, 264] on div "+ · 2 · x + 3 − x = + · 3 · x − 5 + 3 + · 2 · x − x = + · 3 · x − 5 + 3 + · 1 ·…" at bounding box center [556, 214] width 708 height 196
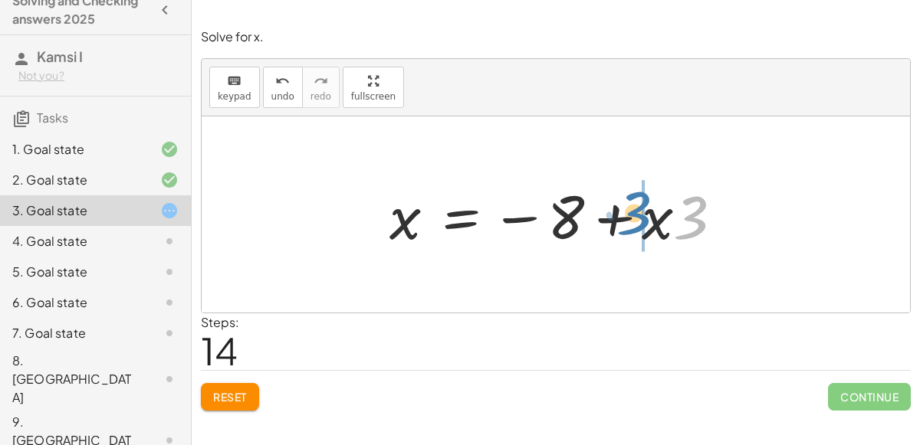
drag, startPoint x: 677, startPoint y: 235, endPoint x: 621, endPoint y: 230, distance: 56.9
click at [621, 230] on div at bounding box center [562, 214] width 361 height 79
click at [443, 219] on div at bounding box center [562, 214] width 361 height 79
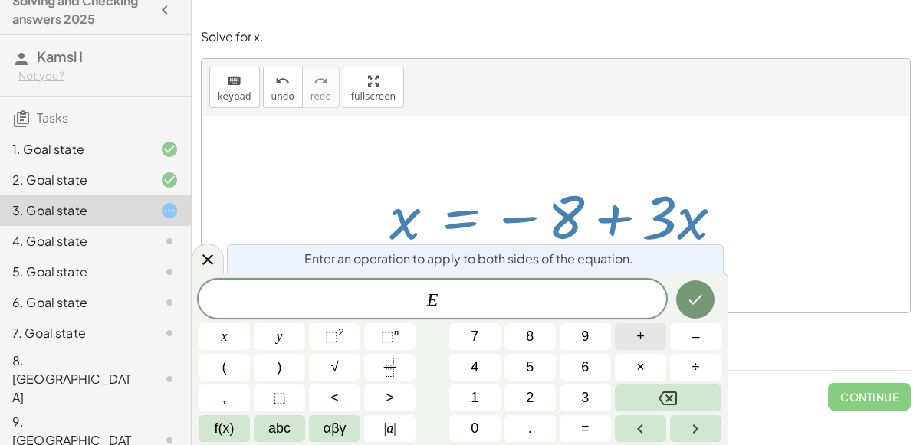
click at [651, 332] on button "+" at bounding box center [640, 336] width 51 height 27
click at [708, 298] on button "Done" at bounding box center [695, 299] width 38 height 38
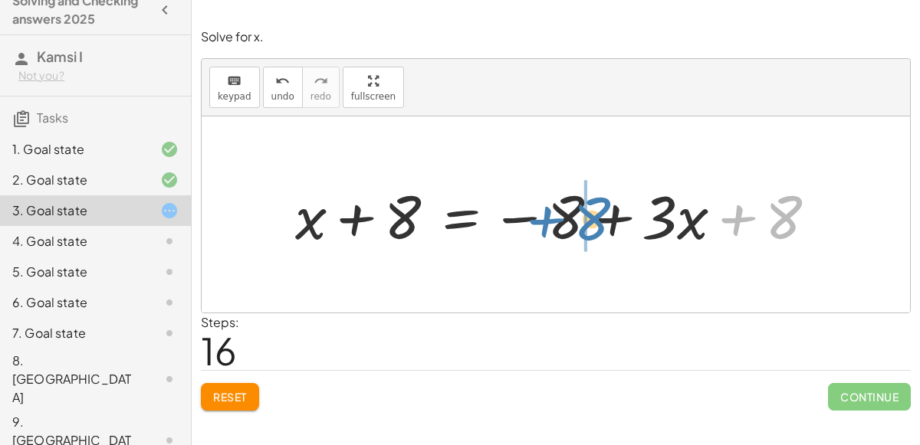
drag, startPoint x: 786, startPoint y: 223, endPoint x: 595, endPoint y: 225, distance: 191.6
click at [595, 225] on div at bounding box center [561, 214] width 549 height 79
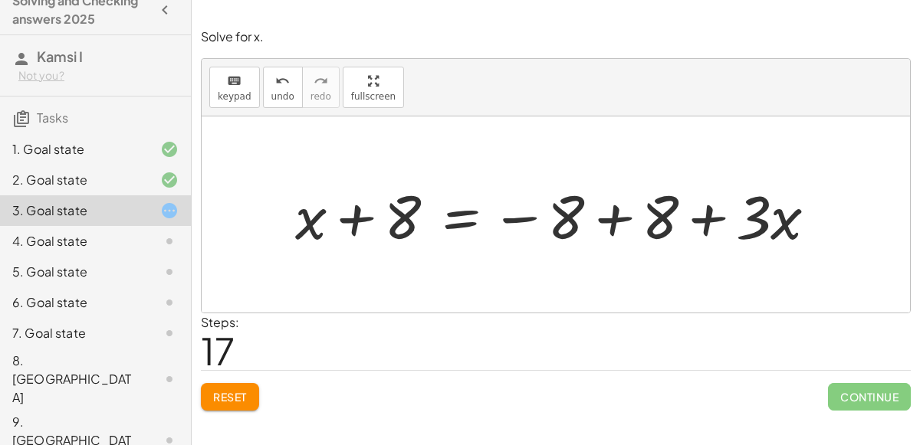
click at [612, 218] on div at bounding box center [561, 214] width 549 height 79
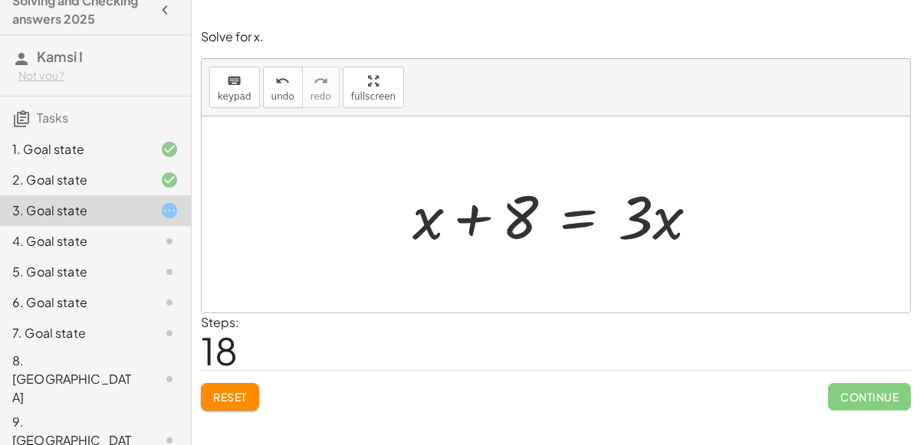
click at [480, 226] on div at bounding box center [562, 214] width 314 height 79
